Goal: Information Seeking & Learning: Check status

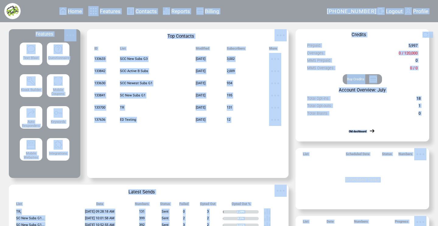
drag, startPoint x: 265, startPoint y: 137, endPoint x: 255, endPoint y: 0, distance: 137.4
click at [255, 0] on div "Home Features Contacts Reports Billing" at bounding box center [219, 132] width 438 height 265
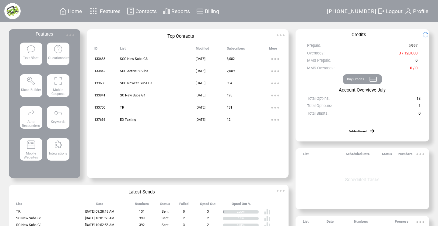
click at [278, 146] on td at bounding box center [275, 147] width 12 height 6
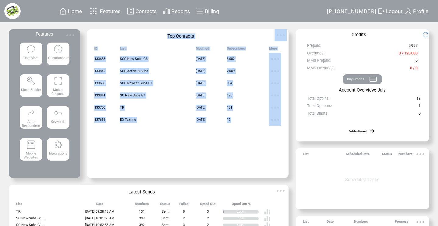
drag, startPoint x: 278, startPoint y: 146, endPoint x: 269, endPoint y: 31, distance: 114.8
click at [269, 31] on tbody "Top Contacts ID List Modified Subscribers More 133633 SCC New Subs G3 [DATE] 3,…" at bounding box center [187, 103] width 201 height 149
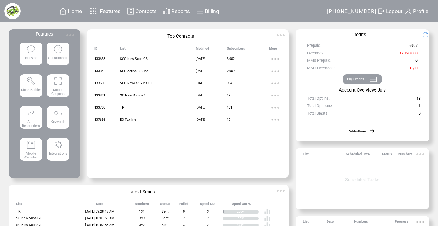
click at [266, 142] on td at bounding box center [248, 141] width 42 height 6
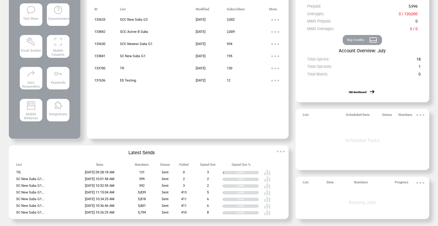
scroll to position [39, 0]
drag, startPoint x: 206, startPoint y: 172, endPoint x: 145, endPoint y: 172, distance: 60.9
click at [145, 172] on tr "TR, [DATE] 09:28:18 AM 131 Sent 0 3 2.29%" at bounding box center [148, 172] width 265 height 7
click at [175, 193] on td "Sent" at bounding box center [165, 192] width 19 height 7
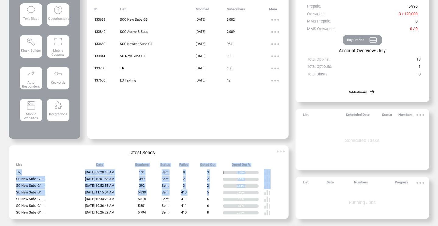
drag, startPoint x: 205, startPoint y: 195, endPoint x: 196, endPoint y: 160, distance: 36.9
click at [196, 160] on table "List Date Numbers Status Failed Opted Out Opted Out % TR, [DATE] 09:28:18 AM 13…" at bounding box center [148, 189] width 271 height 59
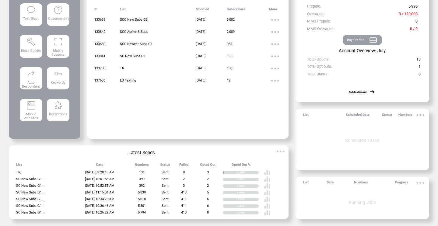
click at [294, 159] on content at bounding box center [219, 108] width 438 height 236
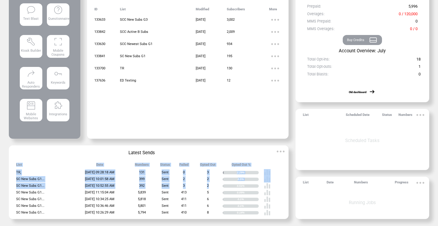
drag, startPoint x: 205, startPoint y: 187, endPoint x: 131, endPoint y: 159, distance: 80.0
click at [131, 159] on td "List Date Numbers Status Failed Opted Out Opted Out % TR, [DATE] 09:28:18 AM 13…" at bounding box center [149, 189] width 280 height 62
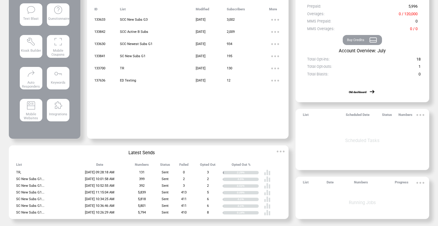
click at [128, 201] on td "[DATE] 10:34:25 AM" at bounding box center [99, 199] width 57 height 7
drag, startPoint x: 135, startPoint y: 192, endPoint x: 208, endPoint y: 193, distance: 72.1
click at [208, 193] on tr "SC New Subs G1... [DATE] 11:15:04 AM 5,839 Sent 413 5 0.09%" at bounding box center [148, 192] width 265 height 7
click at [208, 193] on td "5" at bounding box center [208, 192] width 30 height 7
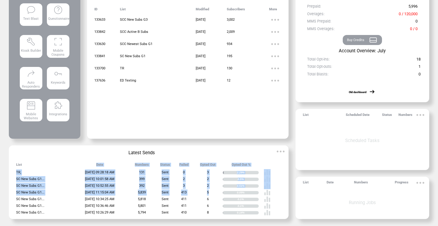
drag, startPoint x: 211, startPoint y: 194, endPoint x: 129, endPoint y: 160, distance: 87.8
click at [129, 160] on table "List Date Numbers Status Failed Opted Out Opted Out % TR, [DATE] 09:28:18 AM 13…" at bounding box center [148, 189] width 271 height 59
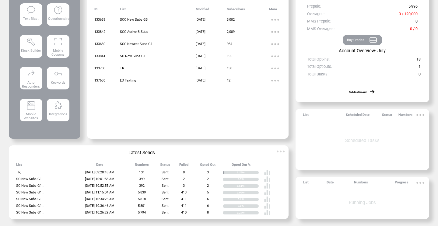
click at [213, 201] on td "6" at bounding box center [208, 199] width 30 height 7
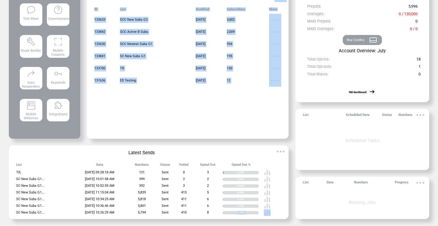
drag, startPoint x: 203, startPoint y: 212, endPoint x: 203, endPoint y: 136, distance: 75.5
click at [203, 136] on div "Home Features Contacts Reports Billing" at bounding box center [219, 93] width 438 height 265
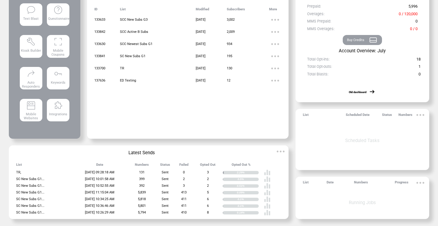
click at [295, 173] on content at bounding box center [219, 108] width 438 height 236
